Goal: Navigation & Orientation: Understand site structure

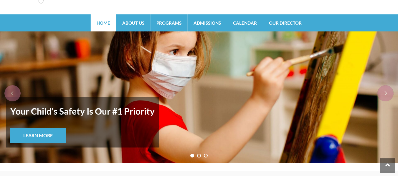
scroll to position [29, 0]
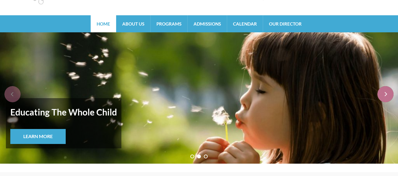
click at [388, 92] on div "next" at bounding box center [385, 94] width 16 height 16
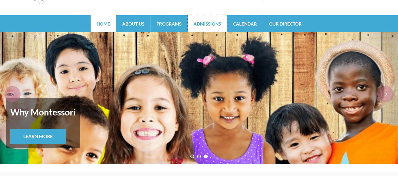
drag, startPoint x: 207, startPoint y: 23, endPoint x: 201, endPoint y: 27, distance: 7.3
click at [207, 23] on link "Admissions" at bounding box center [206, 23] width 39 height 17
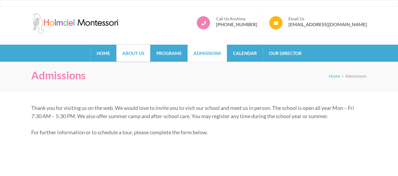
click at [135, 53] on link "About Us" at bounding box center [133, 53] width 34 height 17
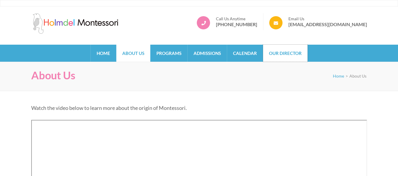
click at [291, 55] on link "Our Director" at bounding box center [285, 53] width 44 height 17
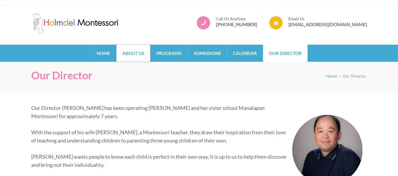
click at [138, 55] on link "About Us" at bounding box center [133, 53] width 34 height 17
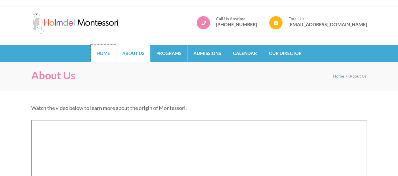
click at [99, 48] on link "Home" at bounding box center [103, 53] width 25 height 17
